Goal: Task Accomplishment & Management: Use online tool/utility

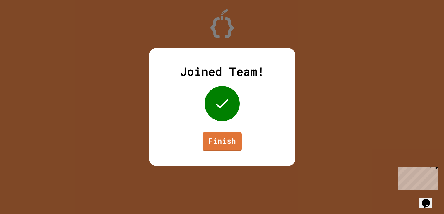
click at [221, 137] on link "Finish" at bounding box center [221, 141] width 39 height 19
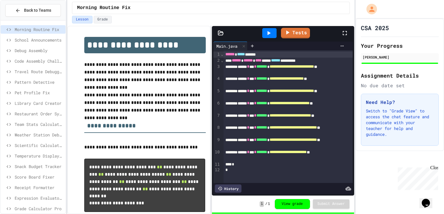
click at [53, 76] on div "Travel Route Debugger" at bounding box center [33, 72] width 65 height 11
click at [53, 84] on span "Pattern Detective" at bounding box center [39, 82] width 49 height 6
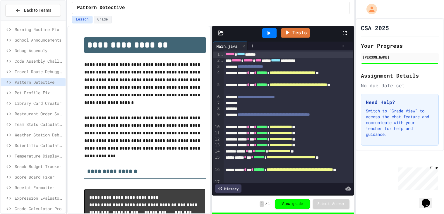
click at [54, 91] on span "Pet Profile Fix" at bounding box center [39, 92] width 49 height 6
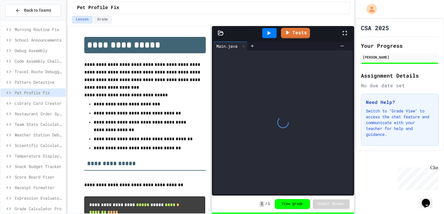
click at [51, 97] on div "Pet Profile Fix" at bounding box center [33, 93] width 65 height 11
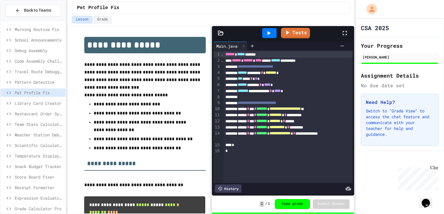
click at [50, 101] on span "Library Card Creator" at bounding box center [39, 103] width 49 height 6
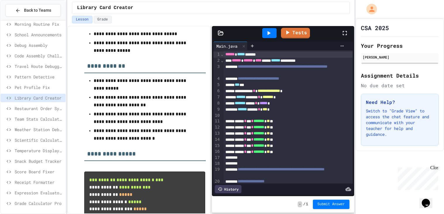
scroll to position [135, 0]
